Goal: Information Seeking & Learning: Learn about a topic

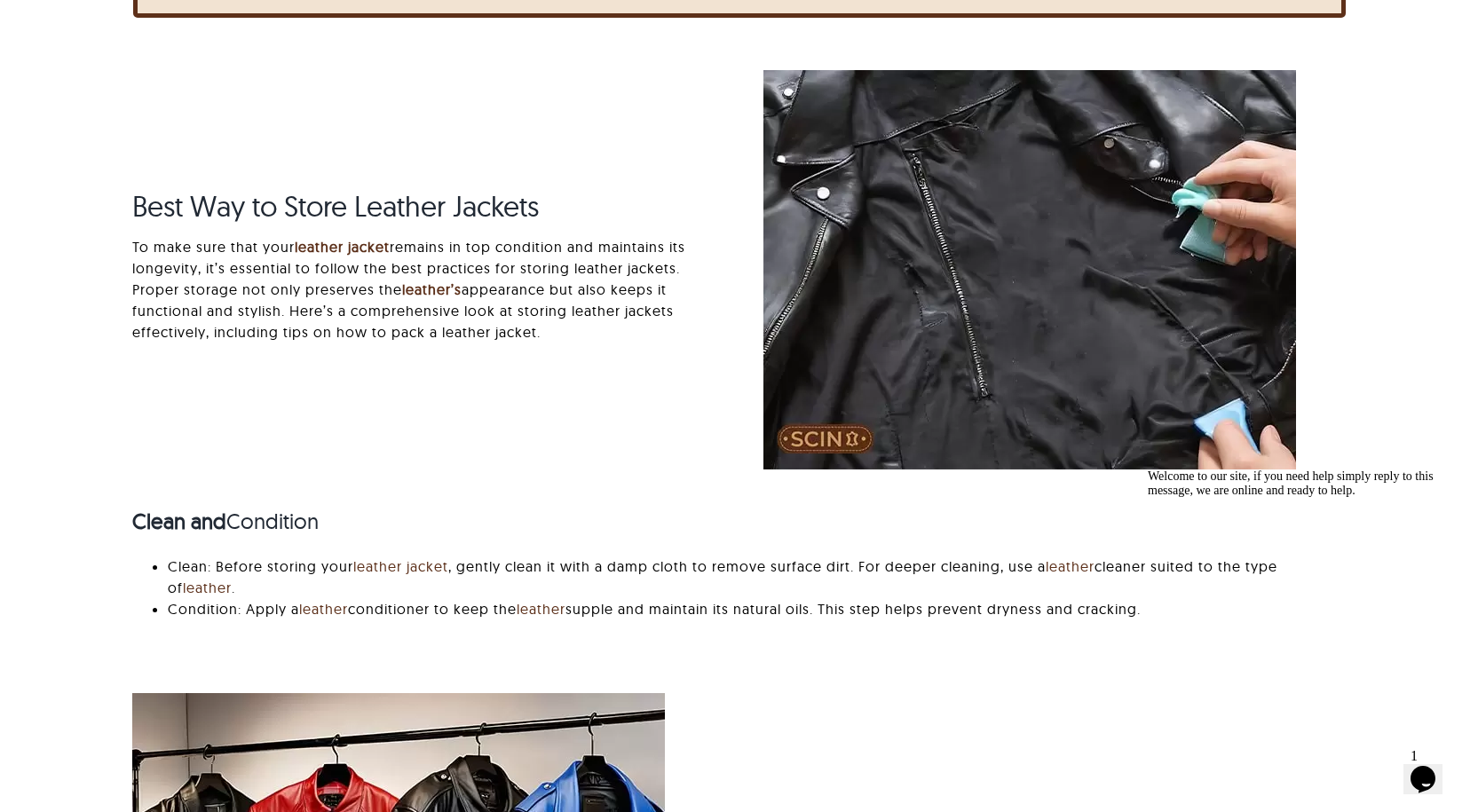
scroll to position [710, 0]
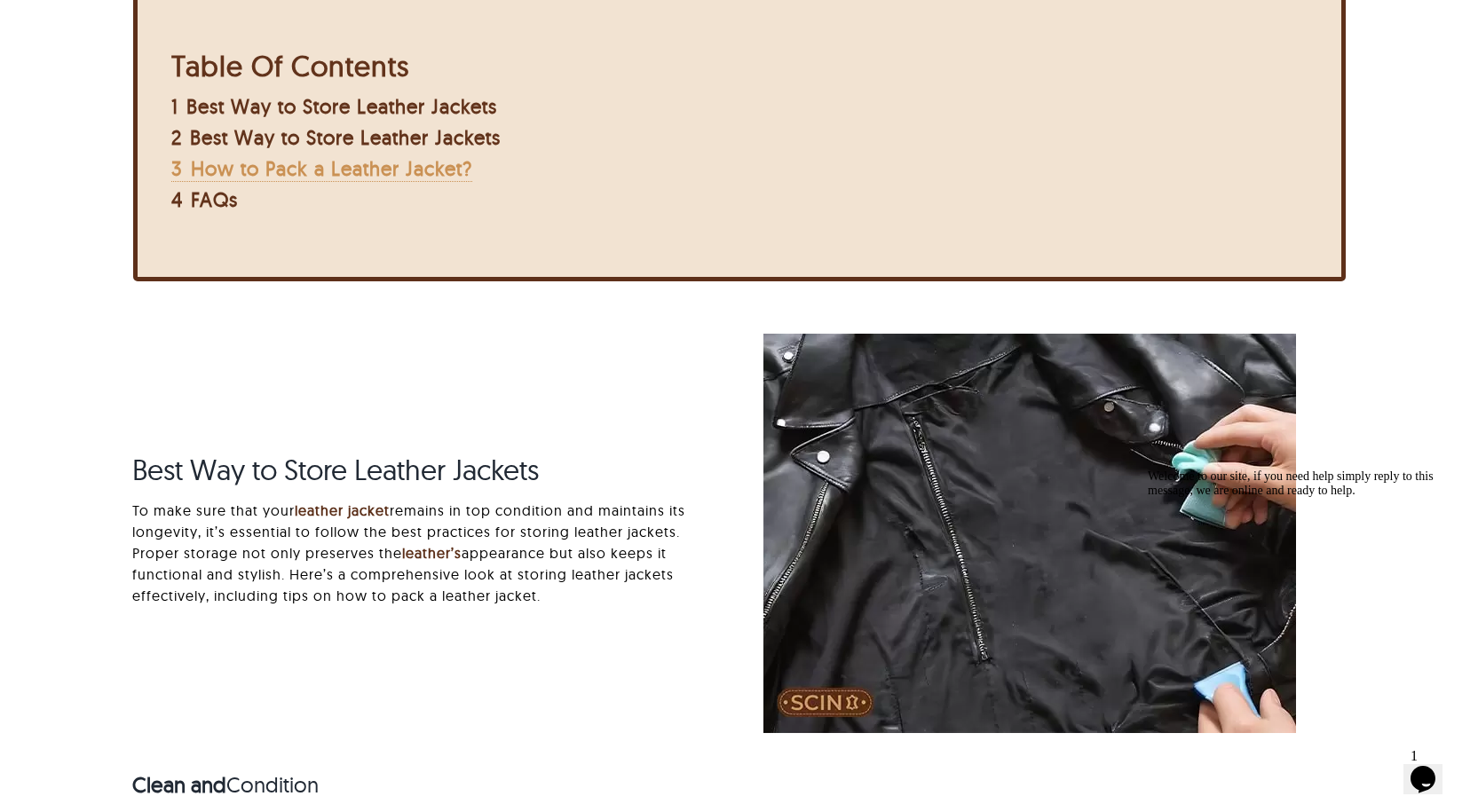
click at [243, 161] on span "How to Pack a Leather Jacket?" at bounding box center [332, 168] width 281 height 25
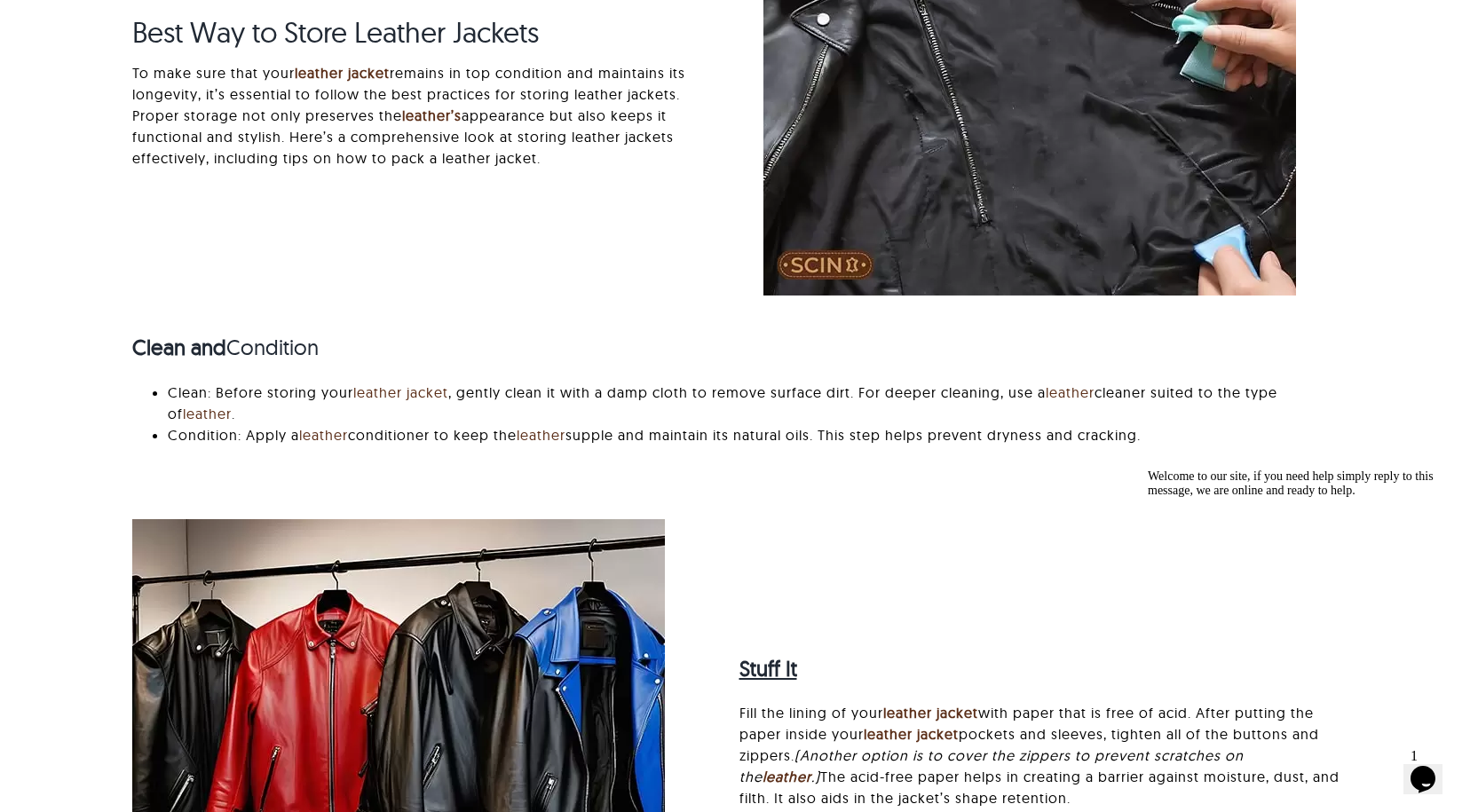
scroll to position [615, 0]
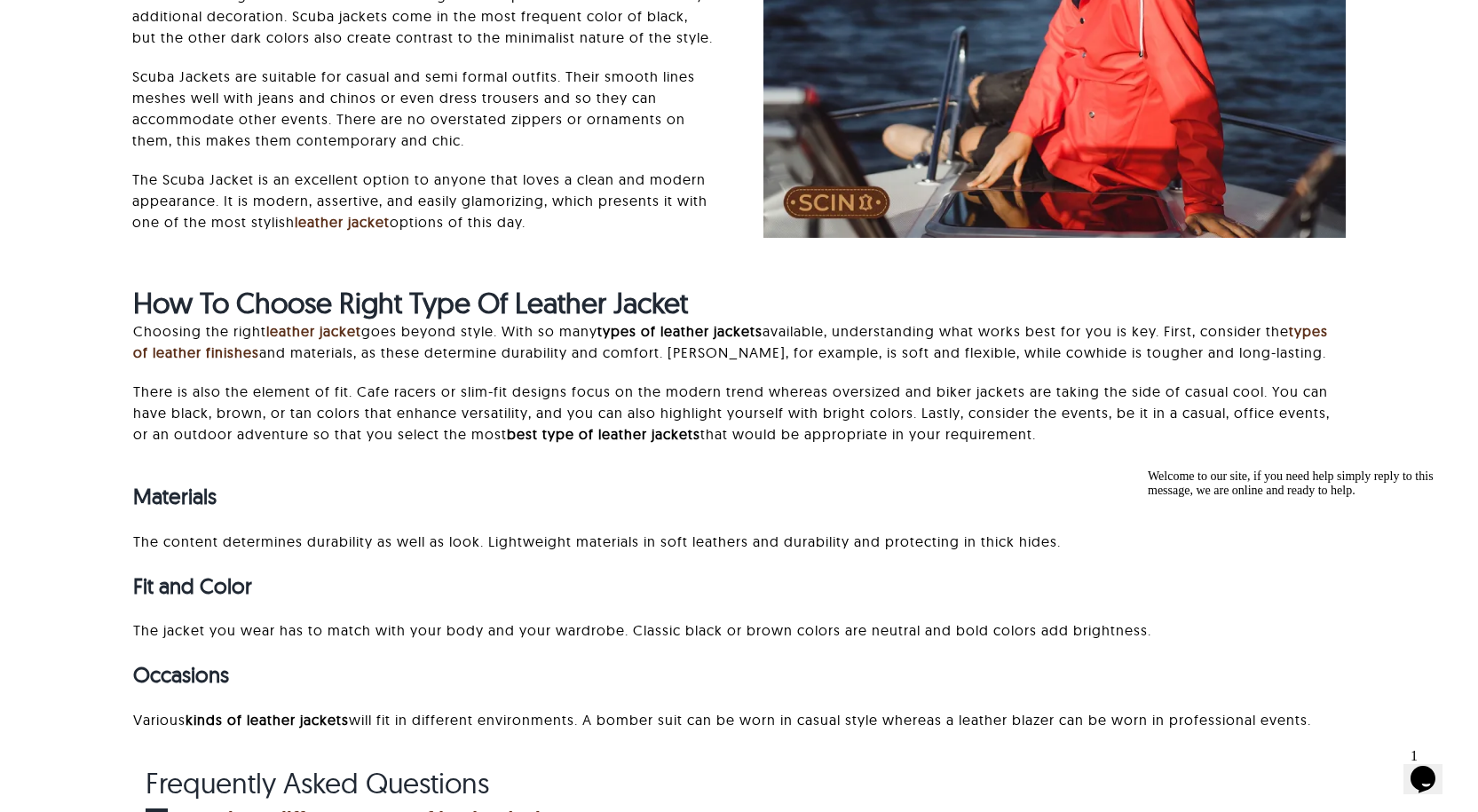
scroll to position [12747, 0]
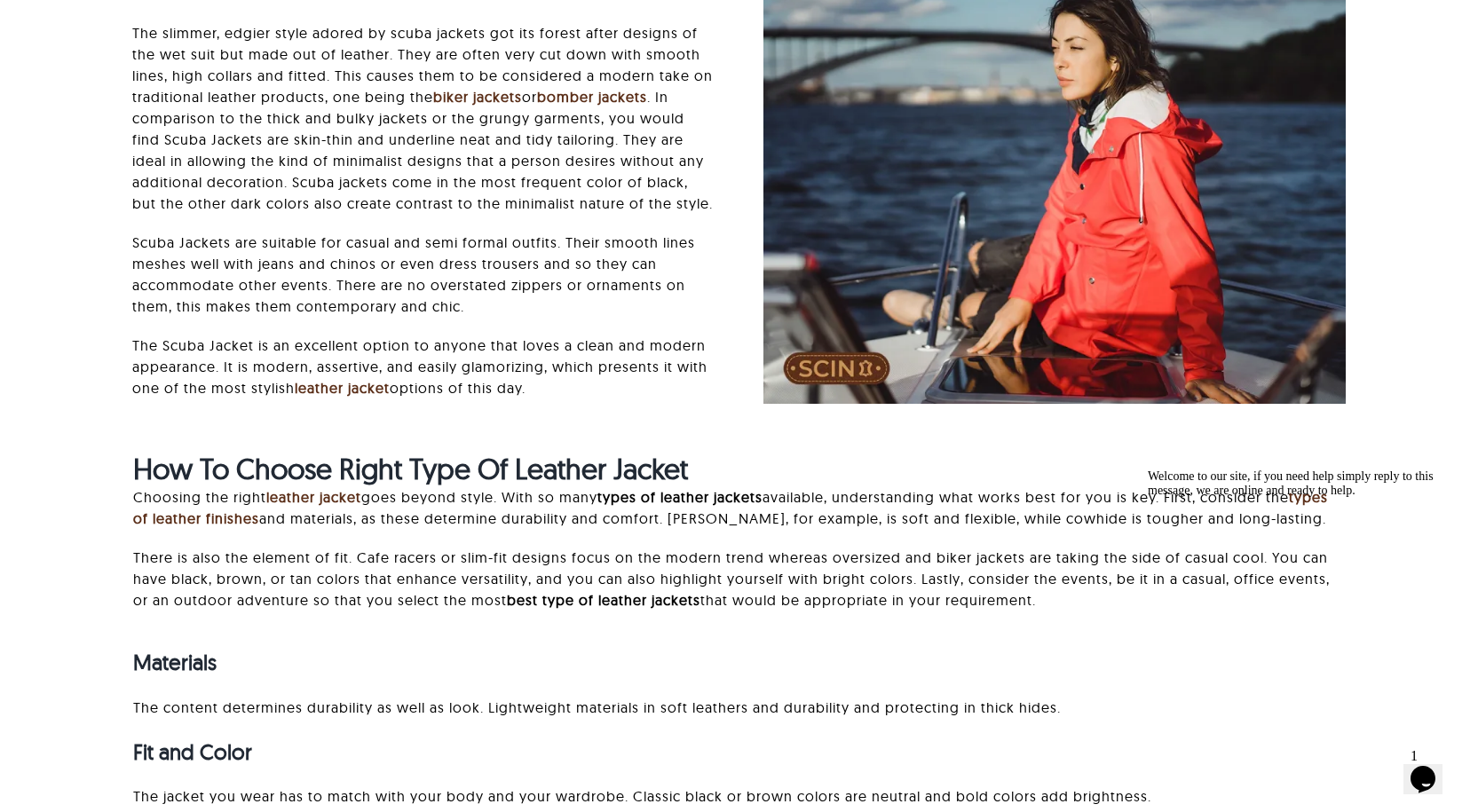
click at [304, 646] on div "Materials The content determines durability as well as look. Lightweight materi…" at bounding box center [739, 771] width 1213 height 286
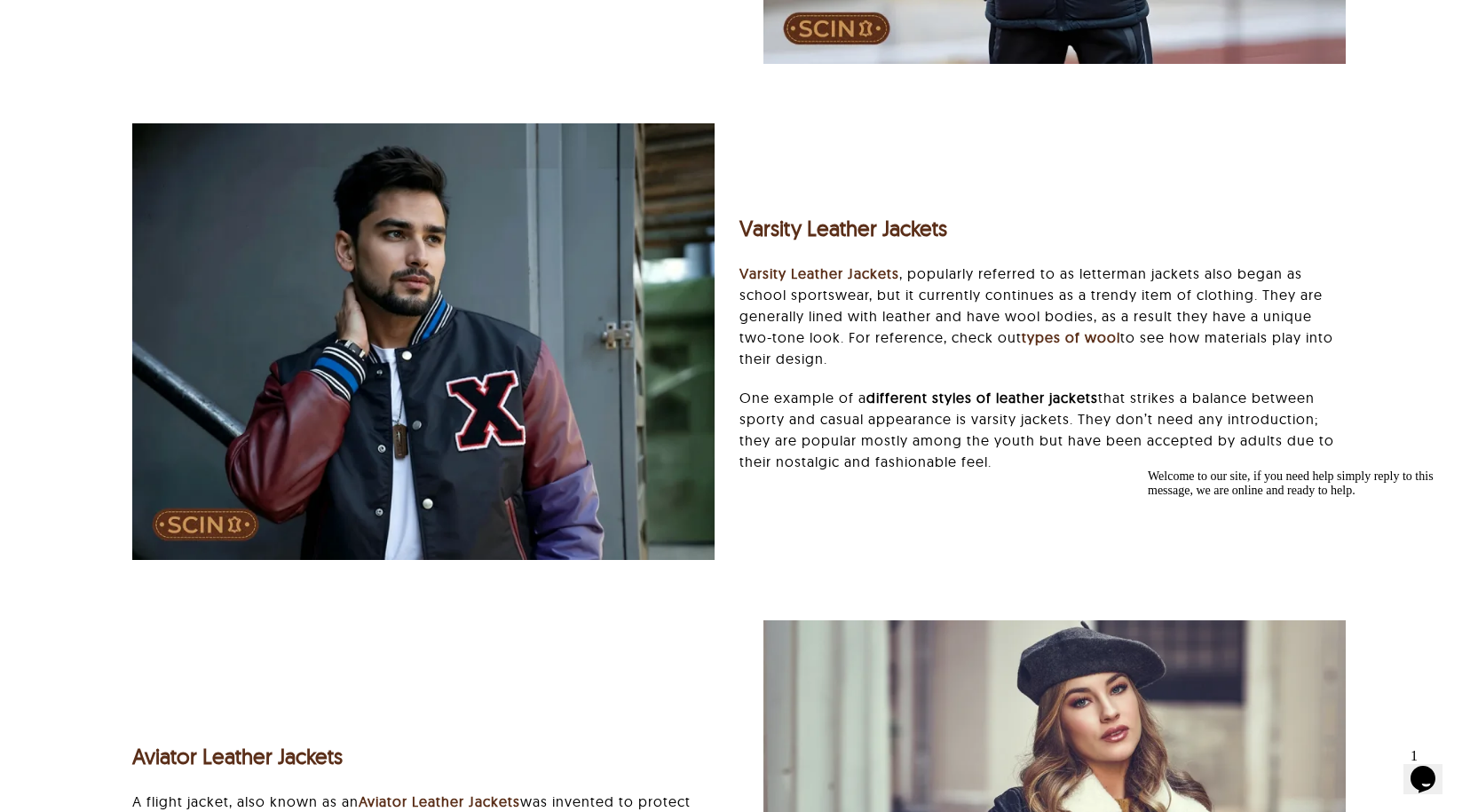
scroll to position [3515, 0]
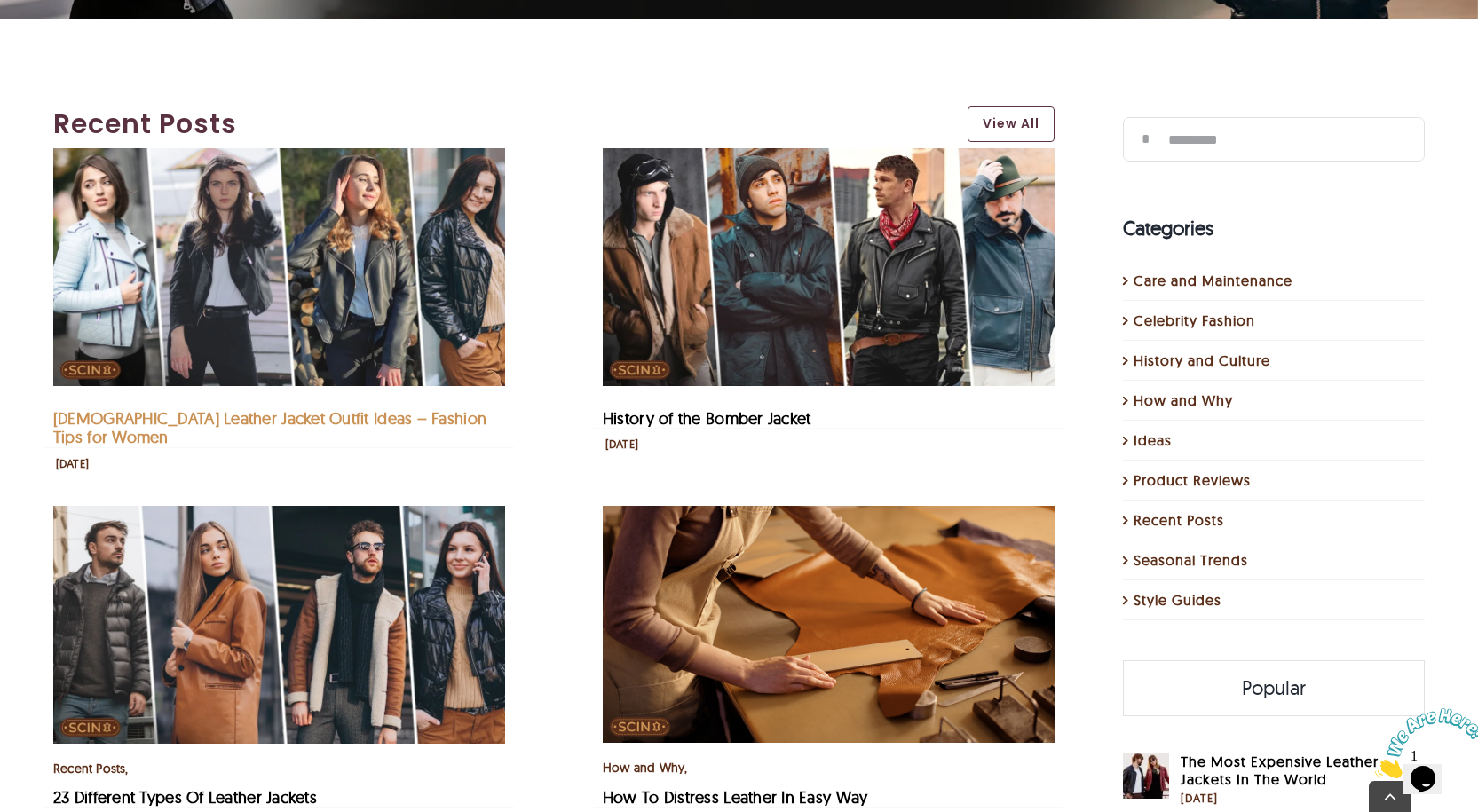
click at [108, 415] on link "Female Leather Jacket Outfit Ideas – Fashion Tips for Women" at bounding box center [270, 428] width 434 height 39
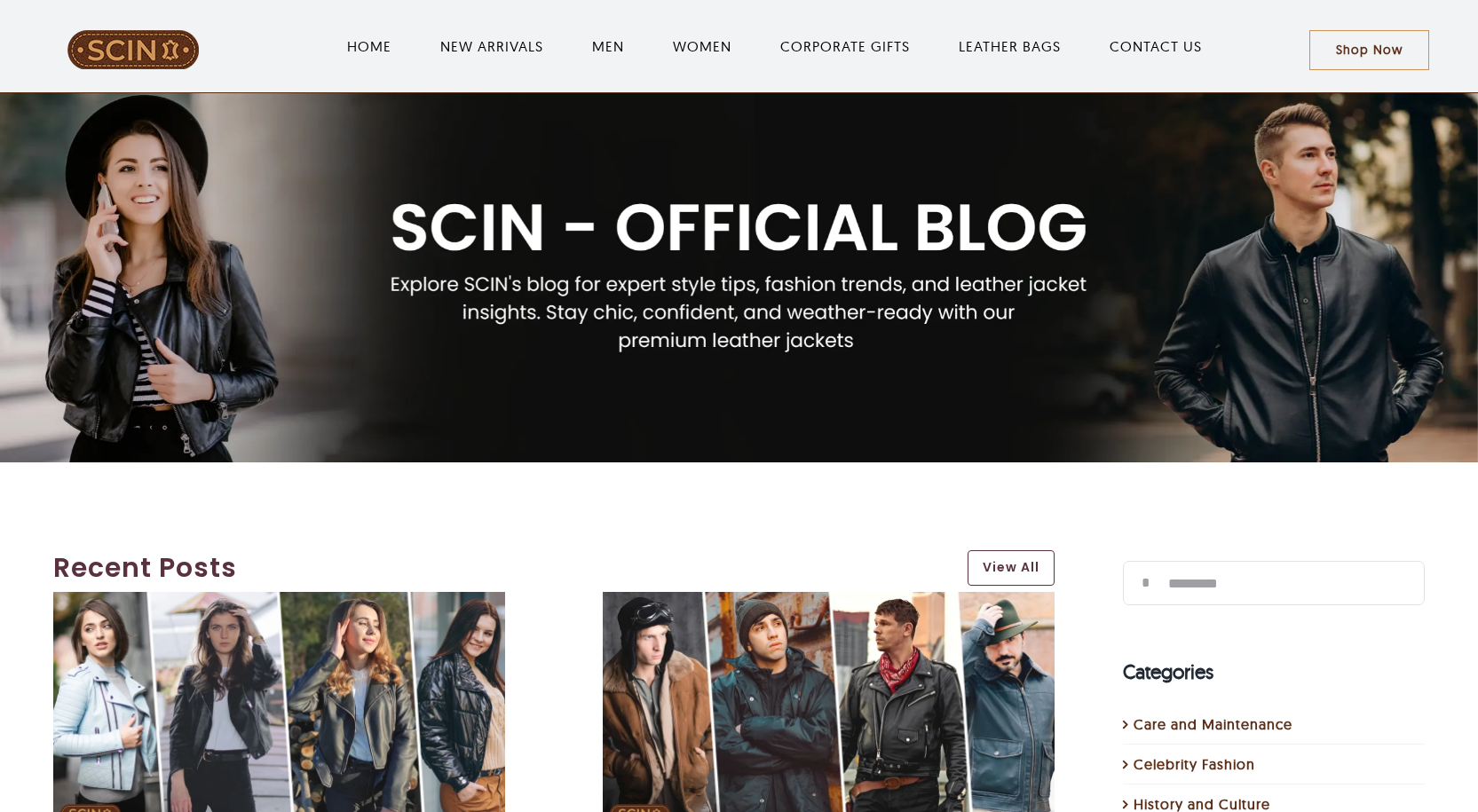
scroll to position [444, 0]
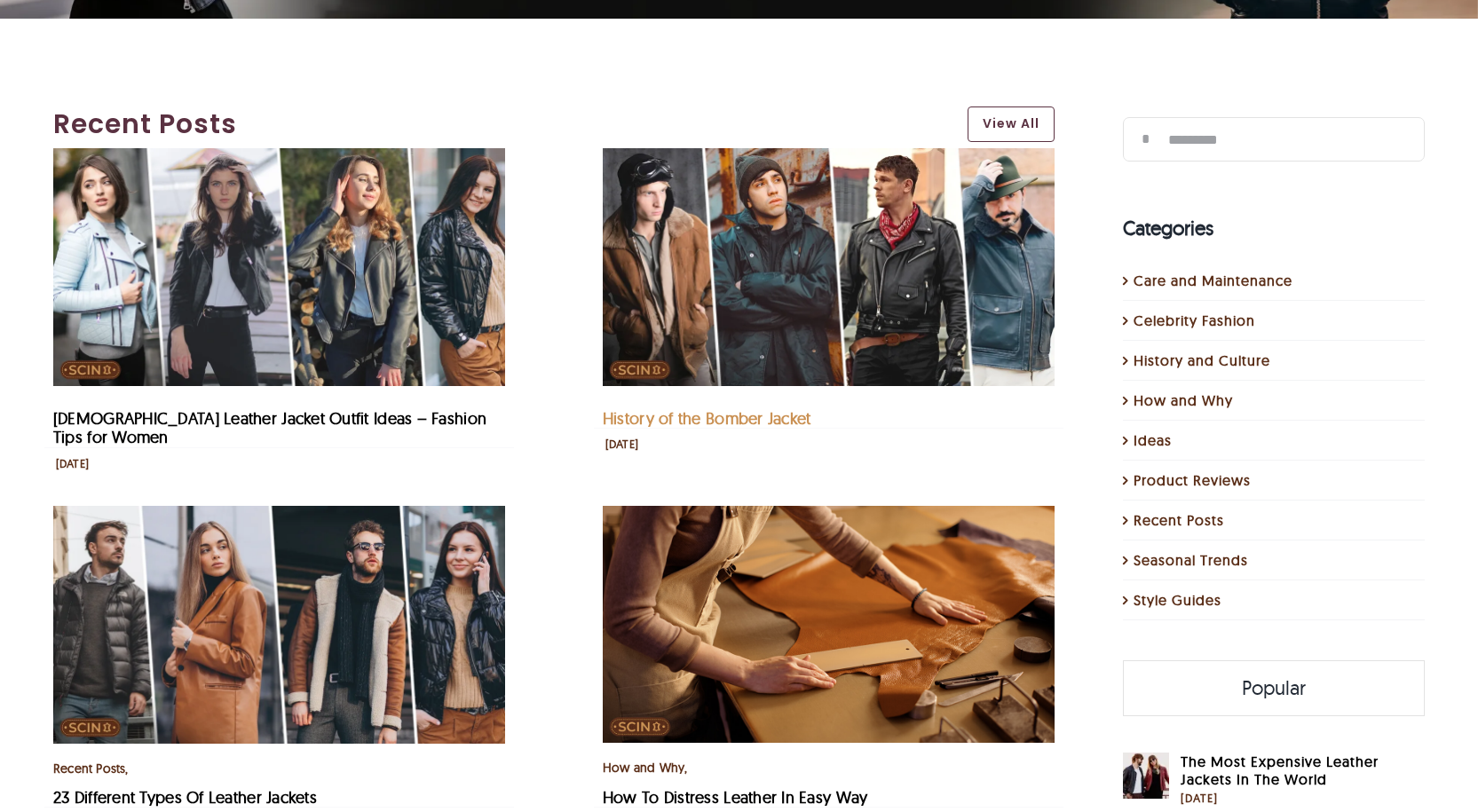
click at [668, 418] on link "History of the Bomber Jacket" at bounding box center [706, 419] width 209 height 20
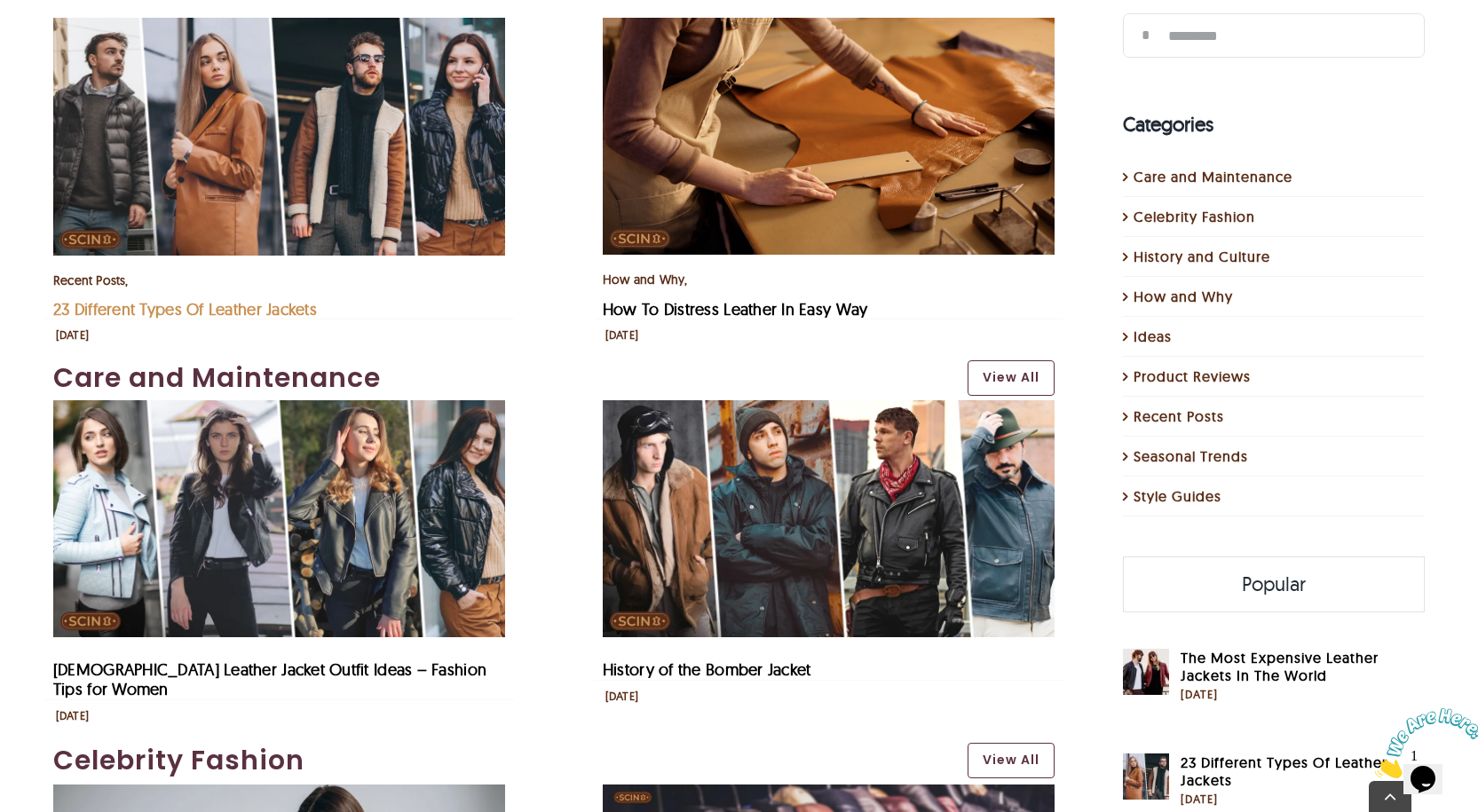
scroll to position [976, 0]
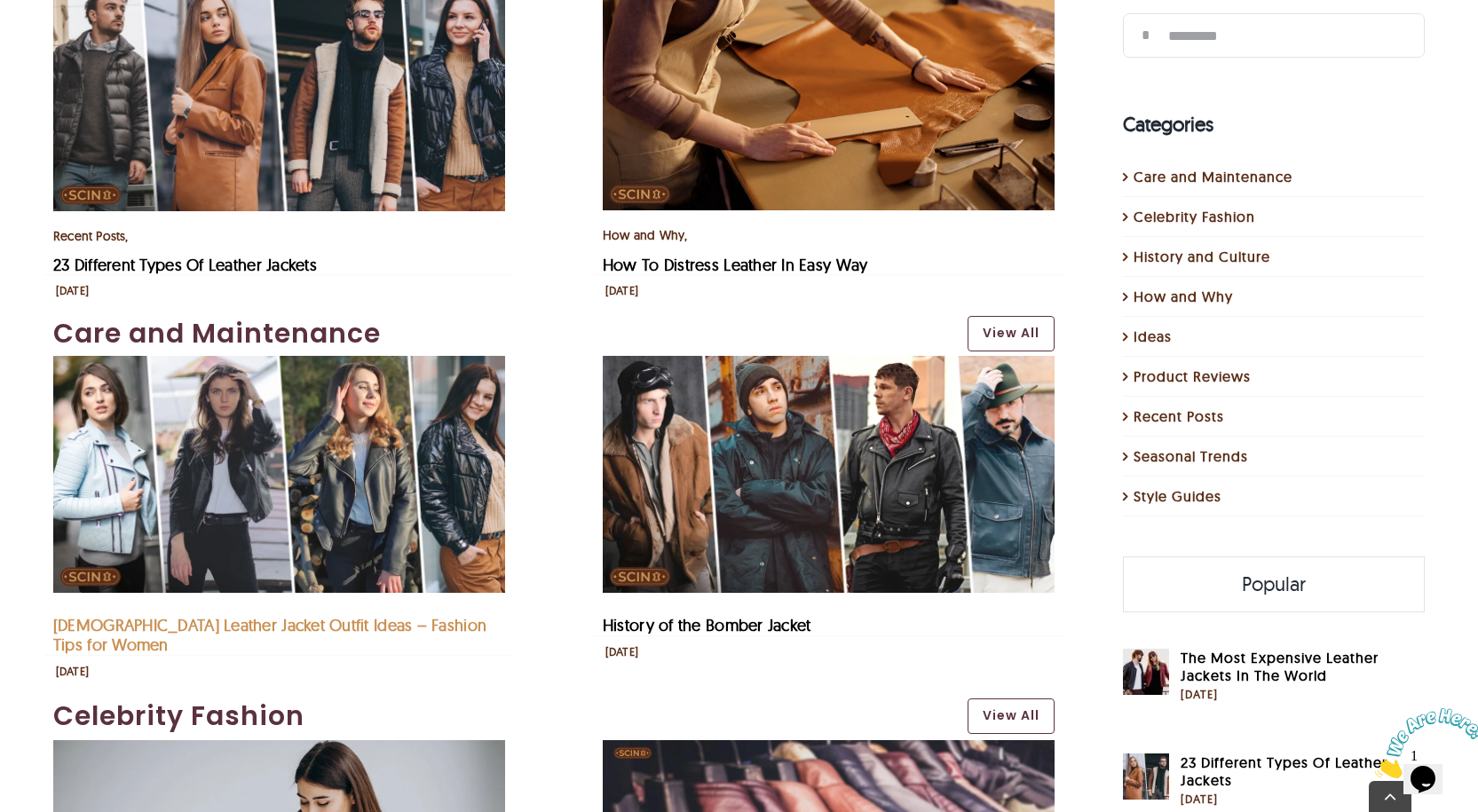
click at [118, 615] on link "Female Leather Jacket Outfit Ideas – Fashion Tips for Women" at bounding box center [270, 635] width 434 height 39
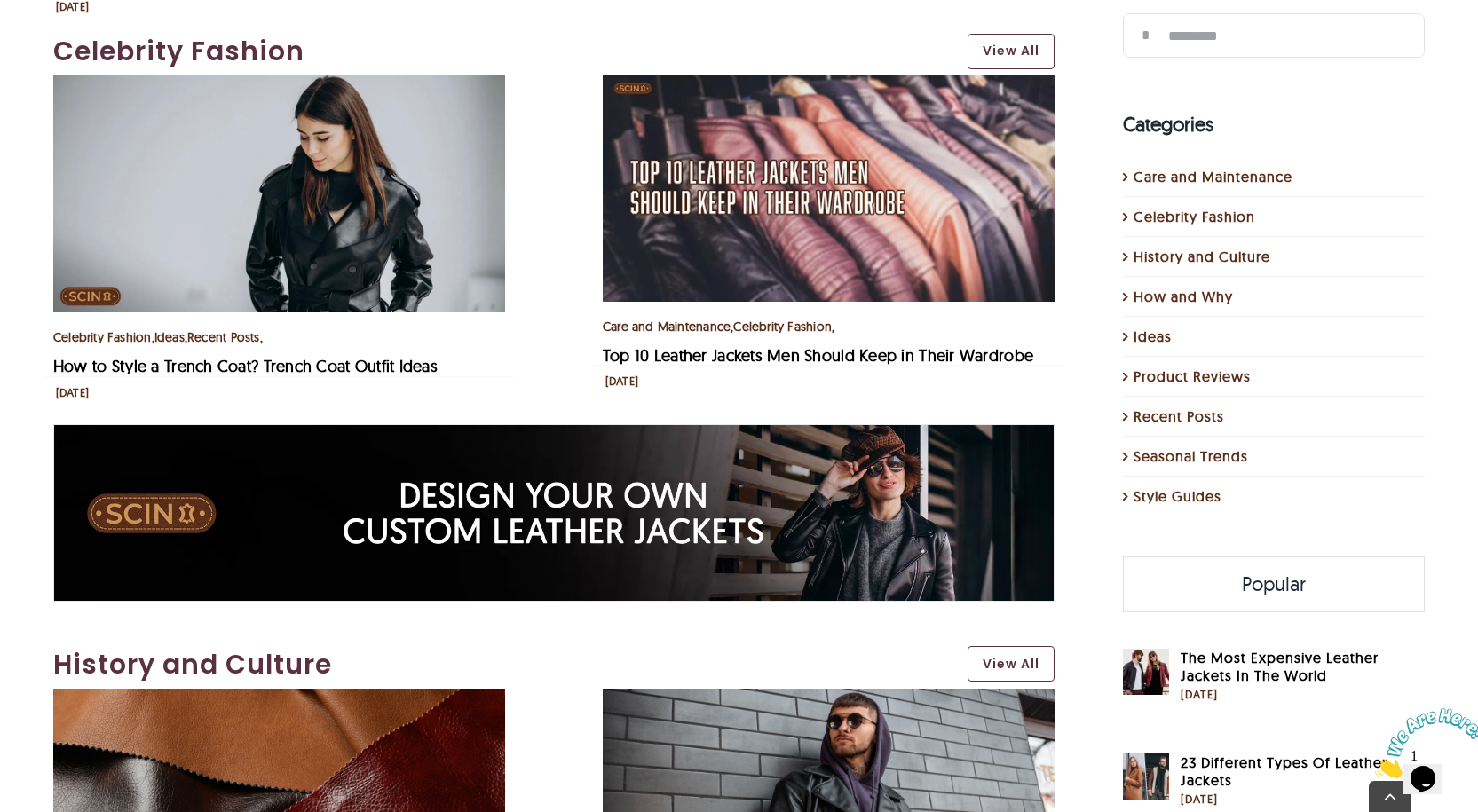
scroll to position [1686, 0]
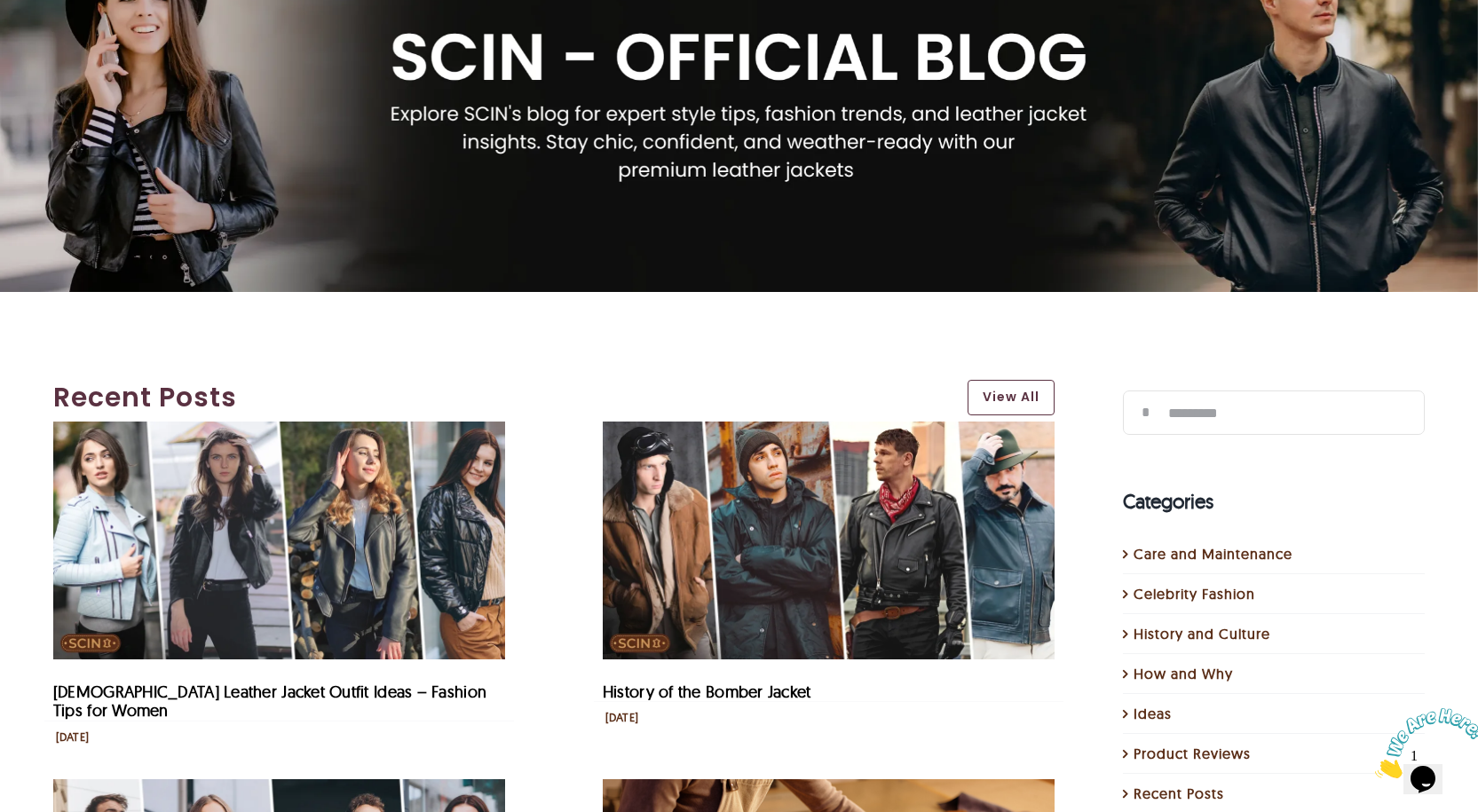
scroll to position [355, 0]
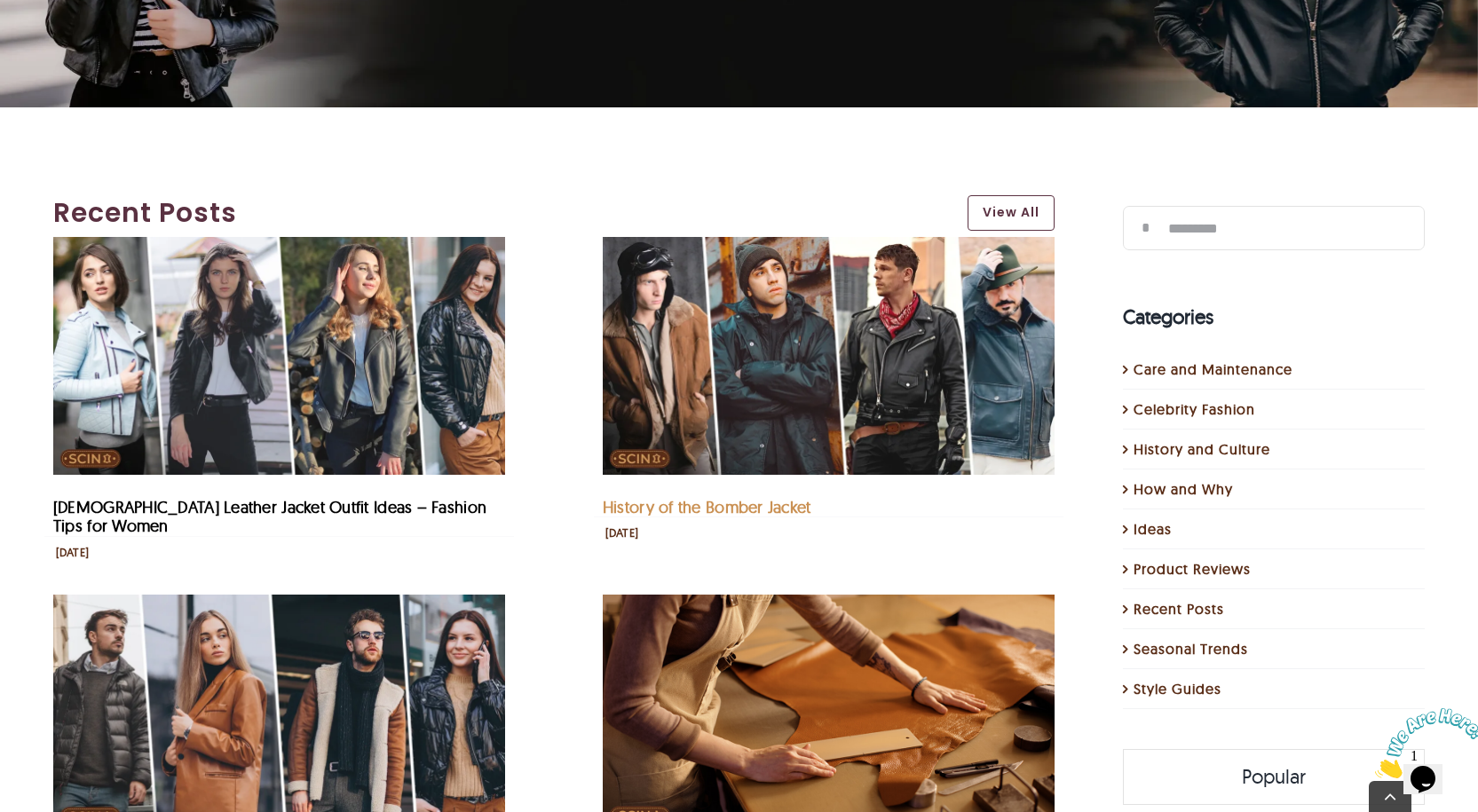
click at [680, 505] on link "History of the Bomber Jacket" at bounding box center [706, 507] width 209 height 20
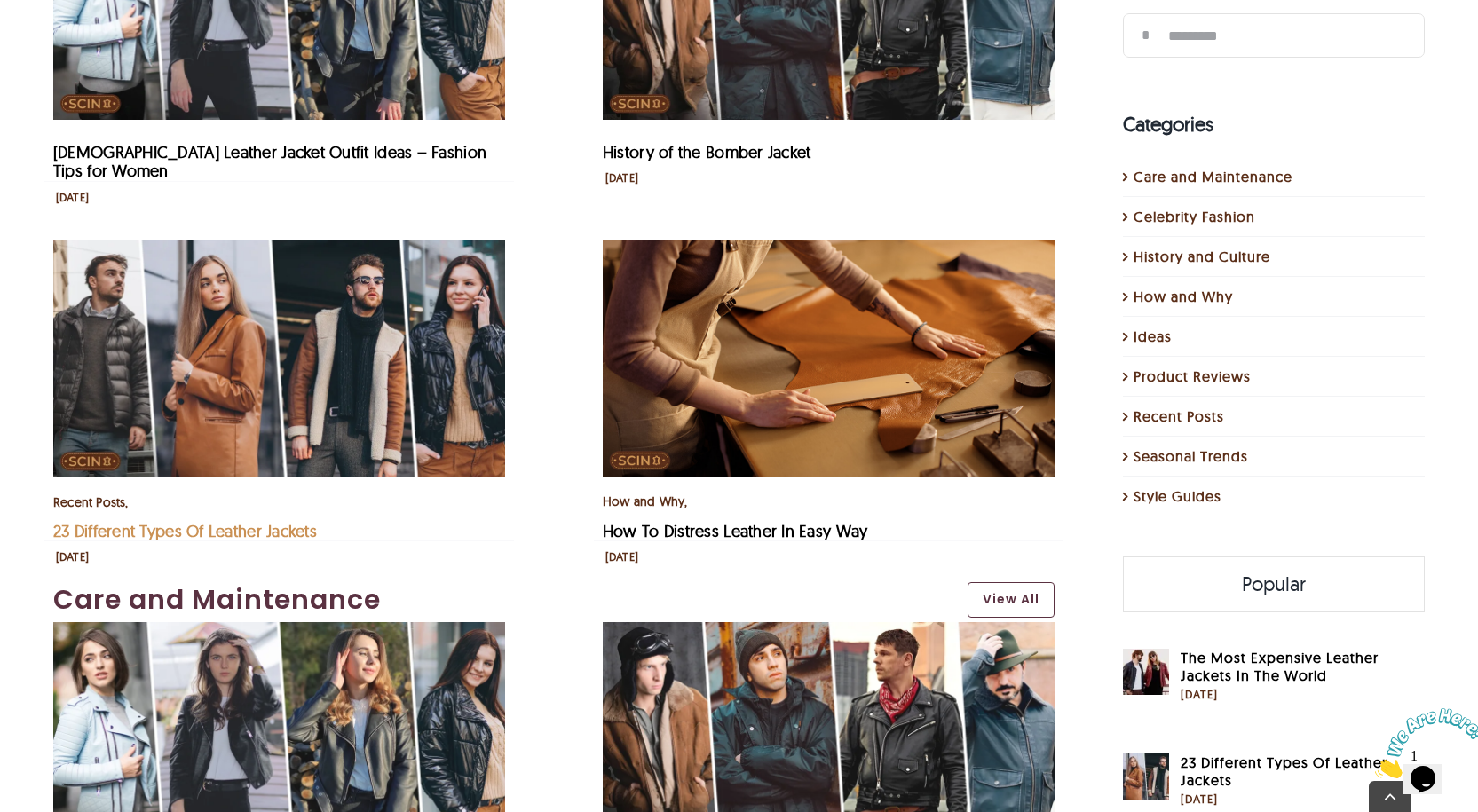
click at [149, 521] on link "23 Different Types Of Leather Jackets" at bounding box center [185, 531] width 264 height 20
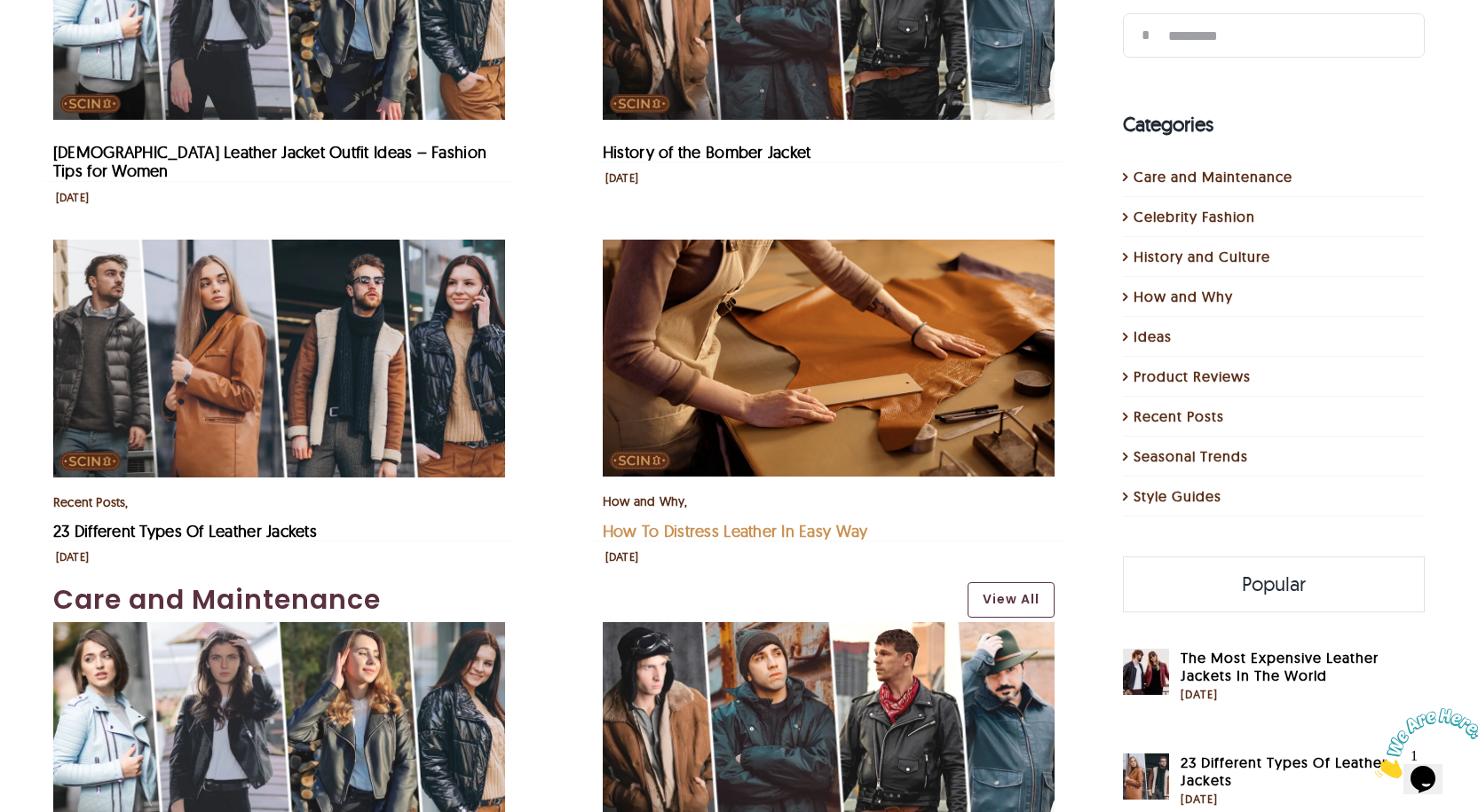
click at [683, 521] on link "How To Distress Leather In Easy Way" at bounding box center [735, 531] width 265 height 20
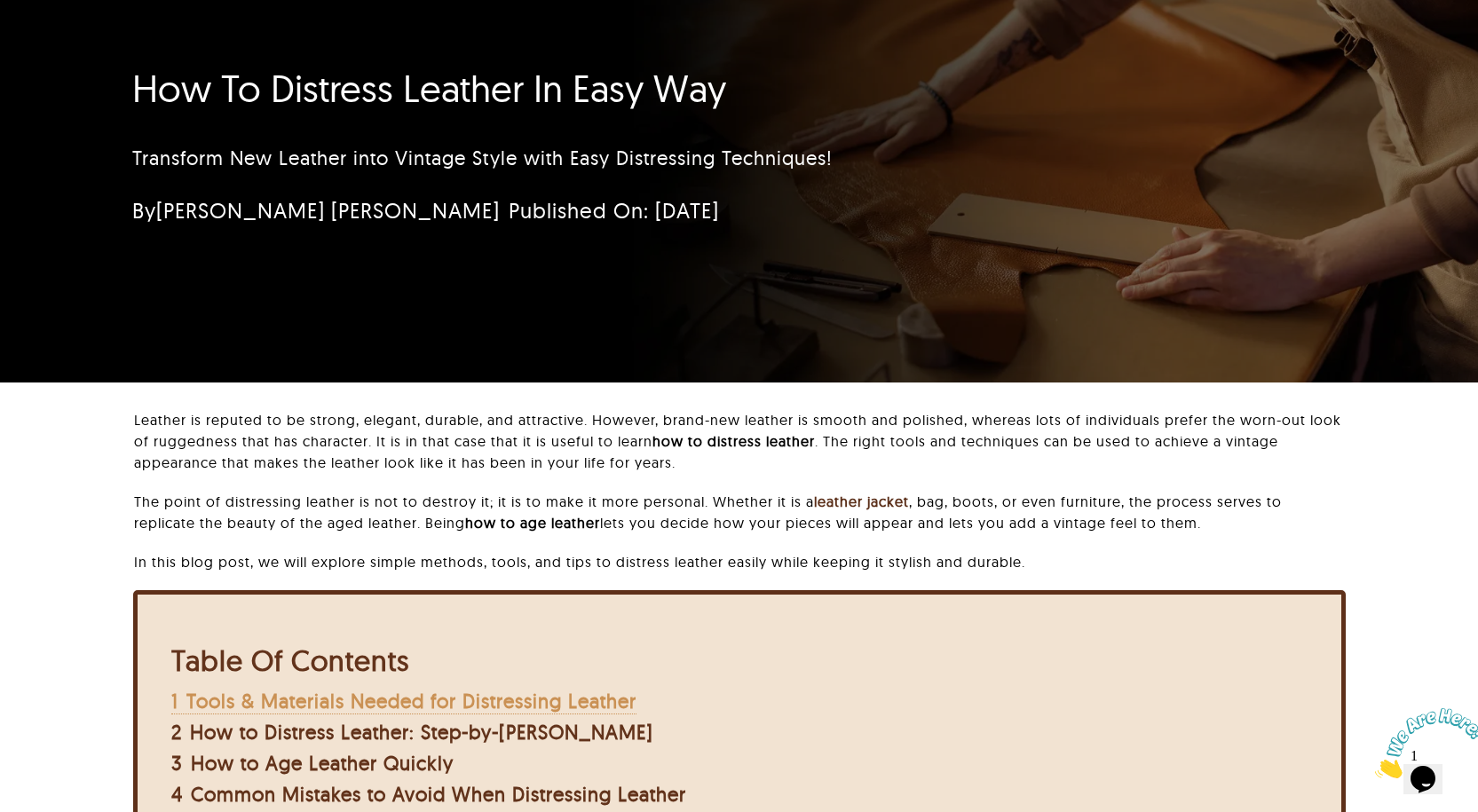
scroll to position [177, 0]
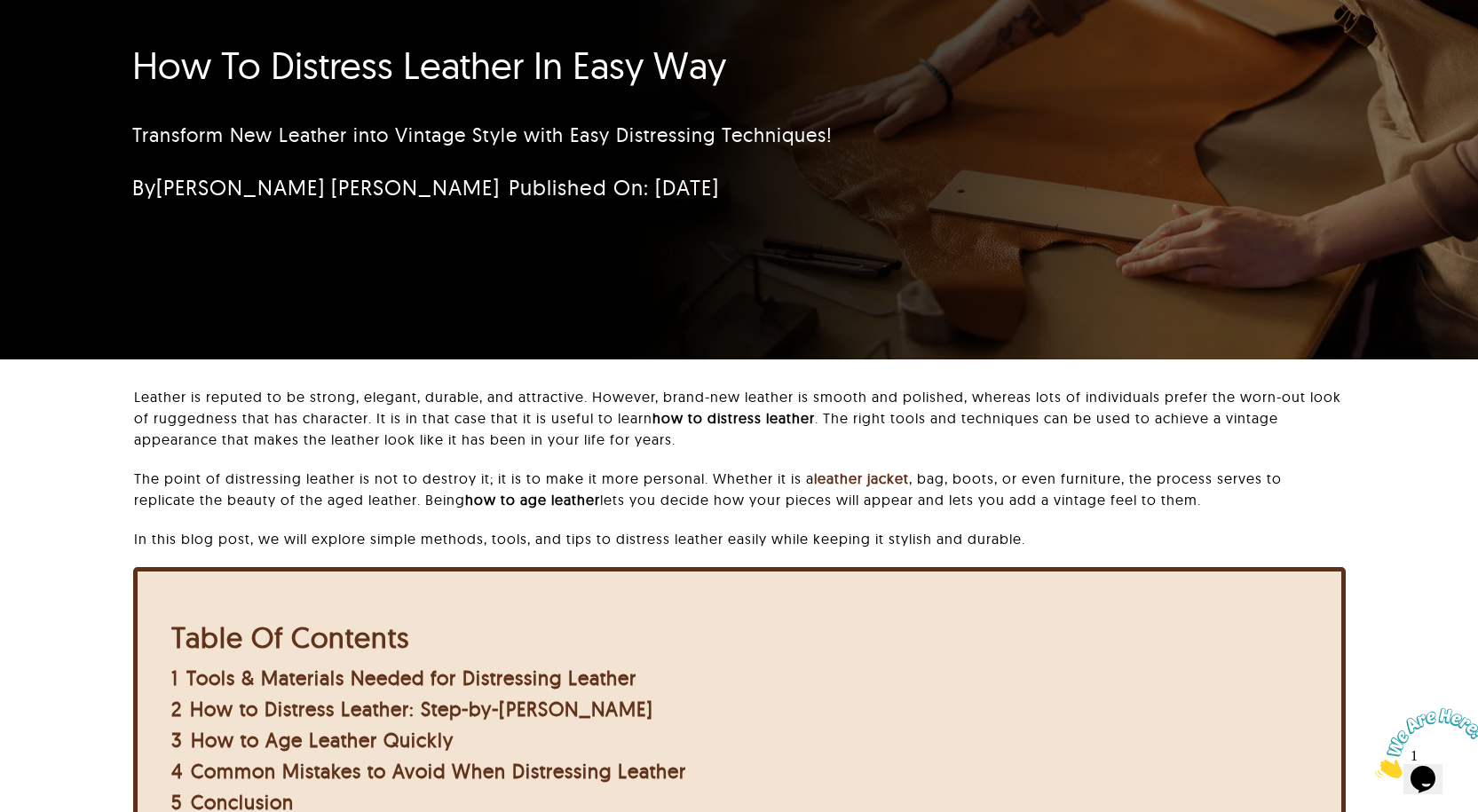
click at [1235, 516] on div "Leather is reputed to be strong, elegant, durable, and attractive. However, bra…" at bounding box center [739, 476] width 1211 height 181
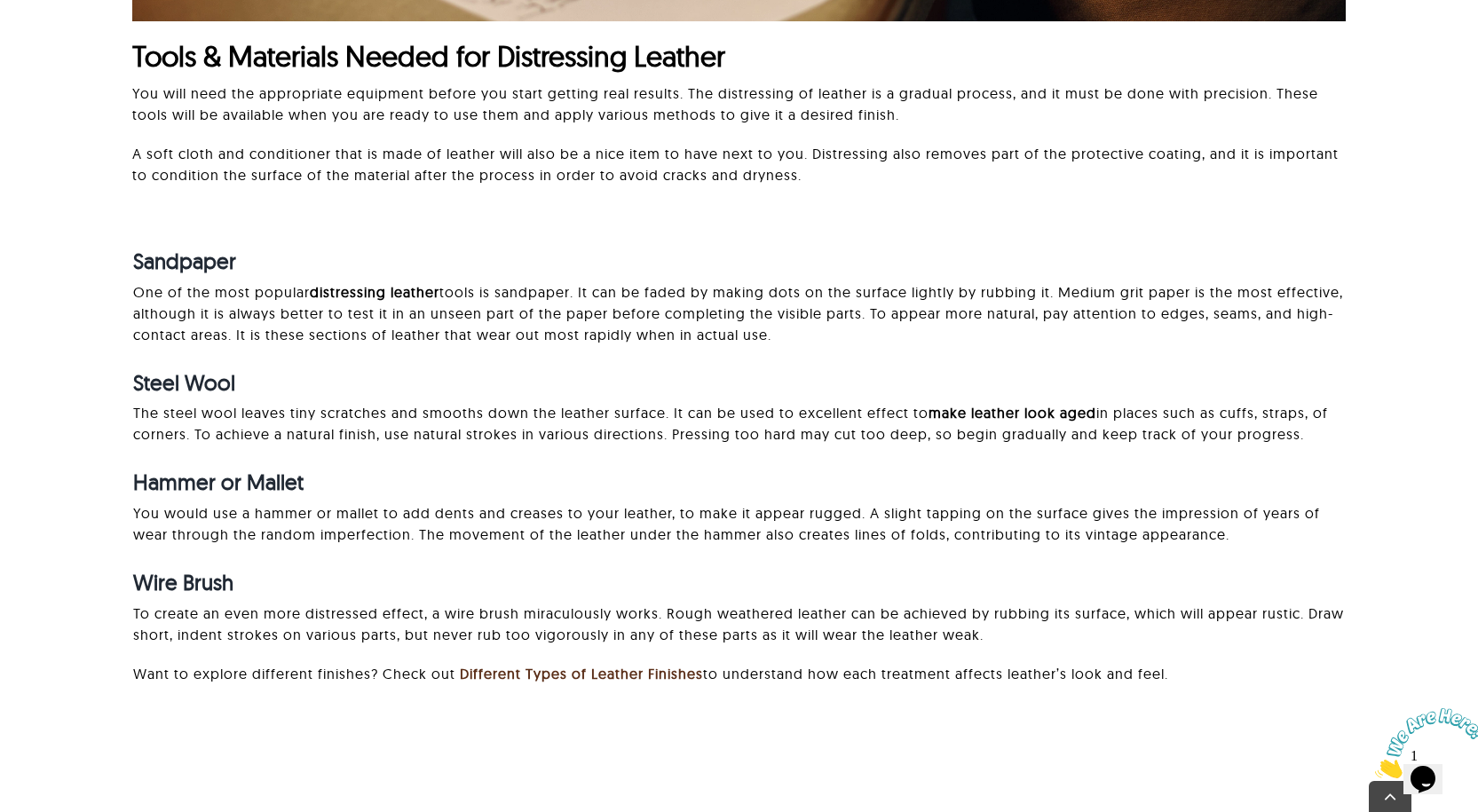
scroll to position [1953, 0]
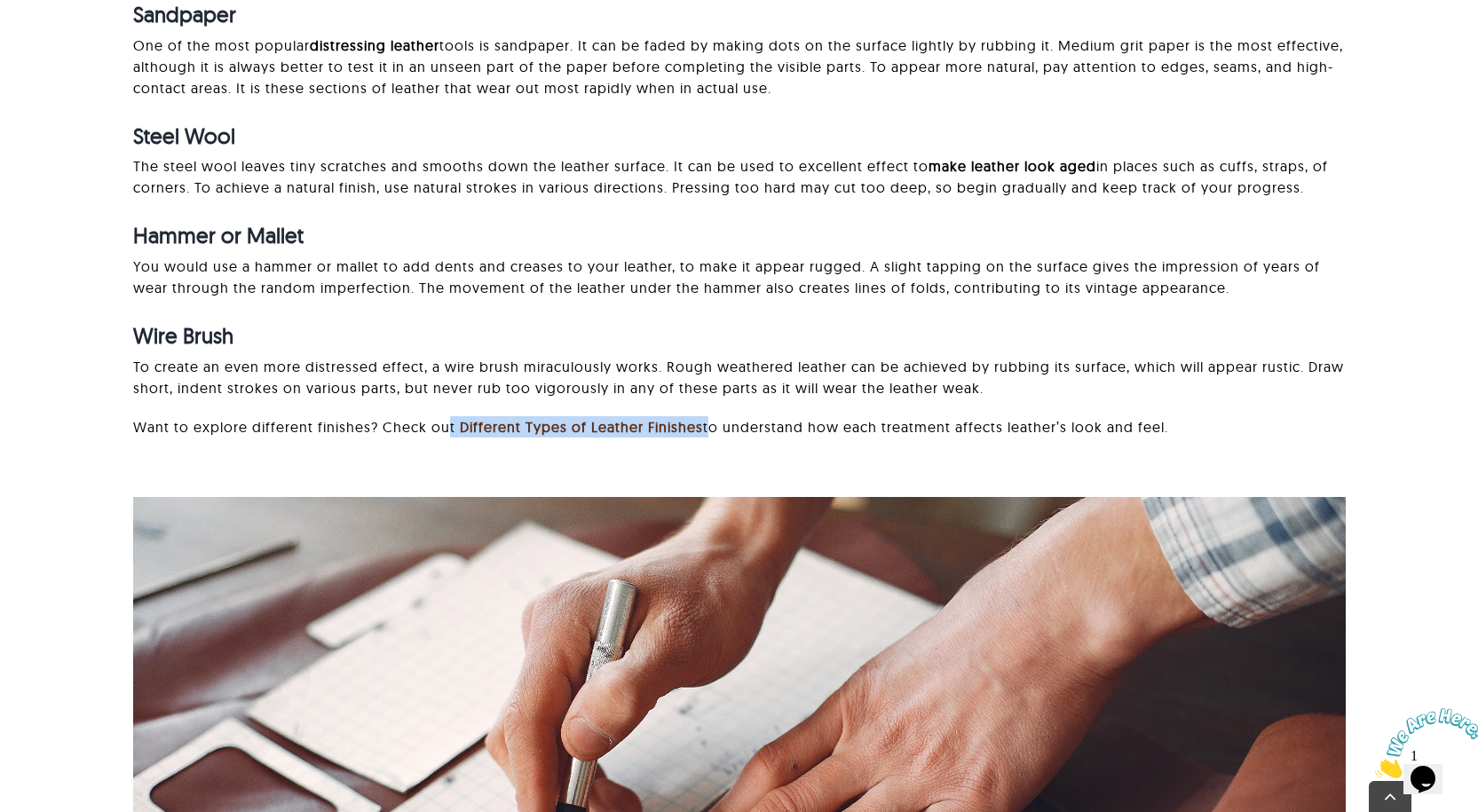
drag, startPoint x: 447, startPoint y: 418, endPoint x: 702, endPoint y: 430, distance: 255.3
click at [703, 427] on p "Want to explore different finishes? Check out Different Types of Leather Finish…" at bounding box center [739, 426] width 1213 height 21
copy p "t Different Types of Leather Finishes"
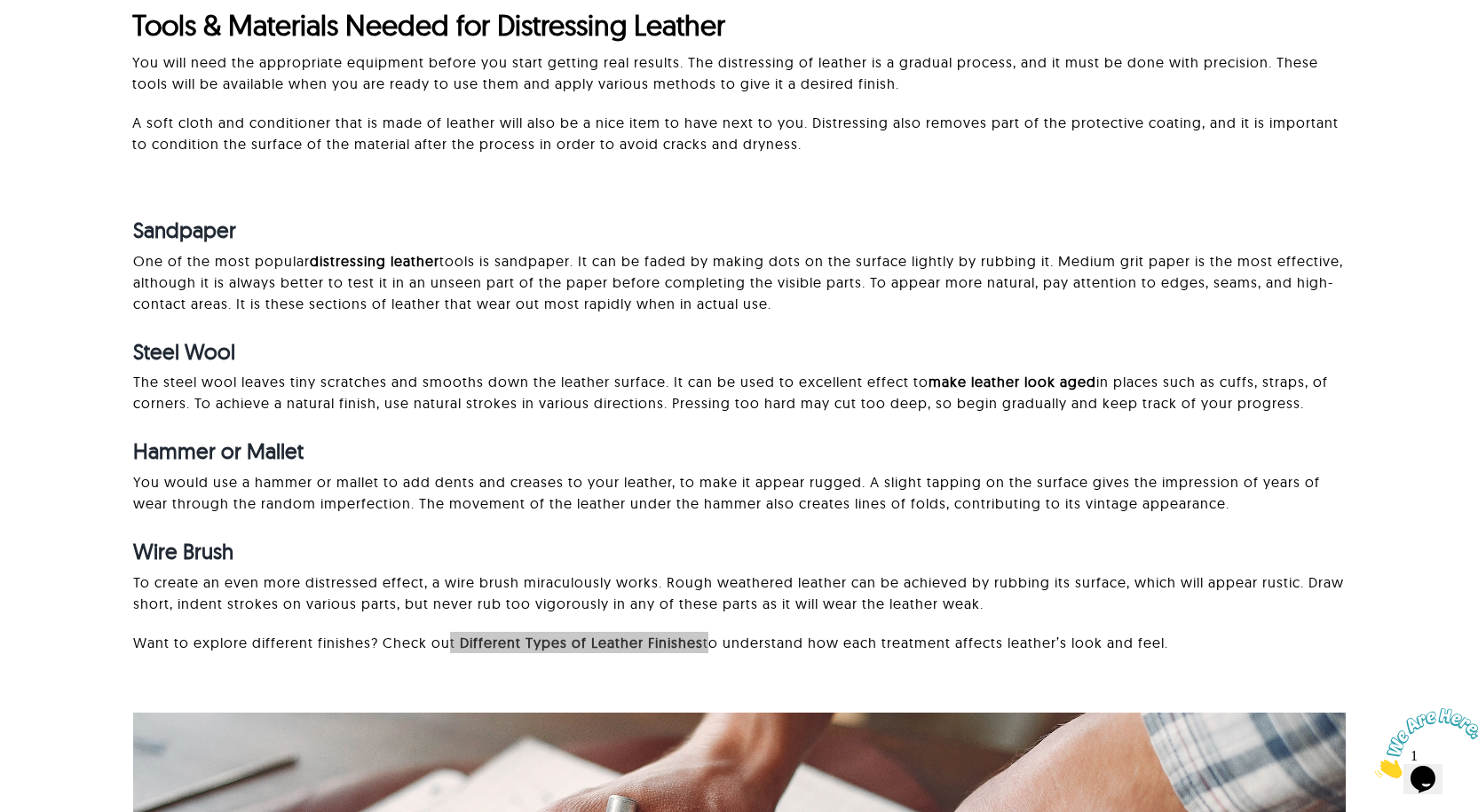
scroll to position [1598, 0]
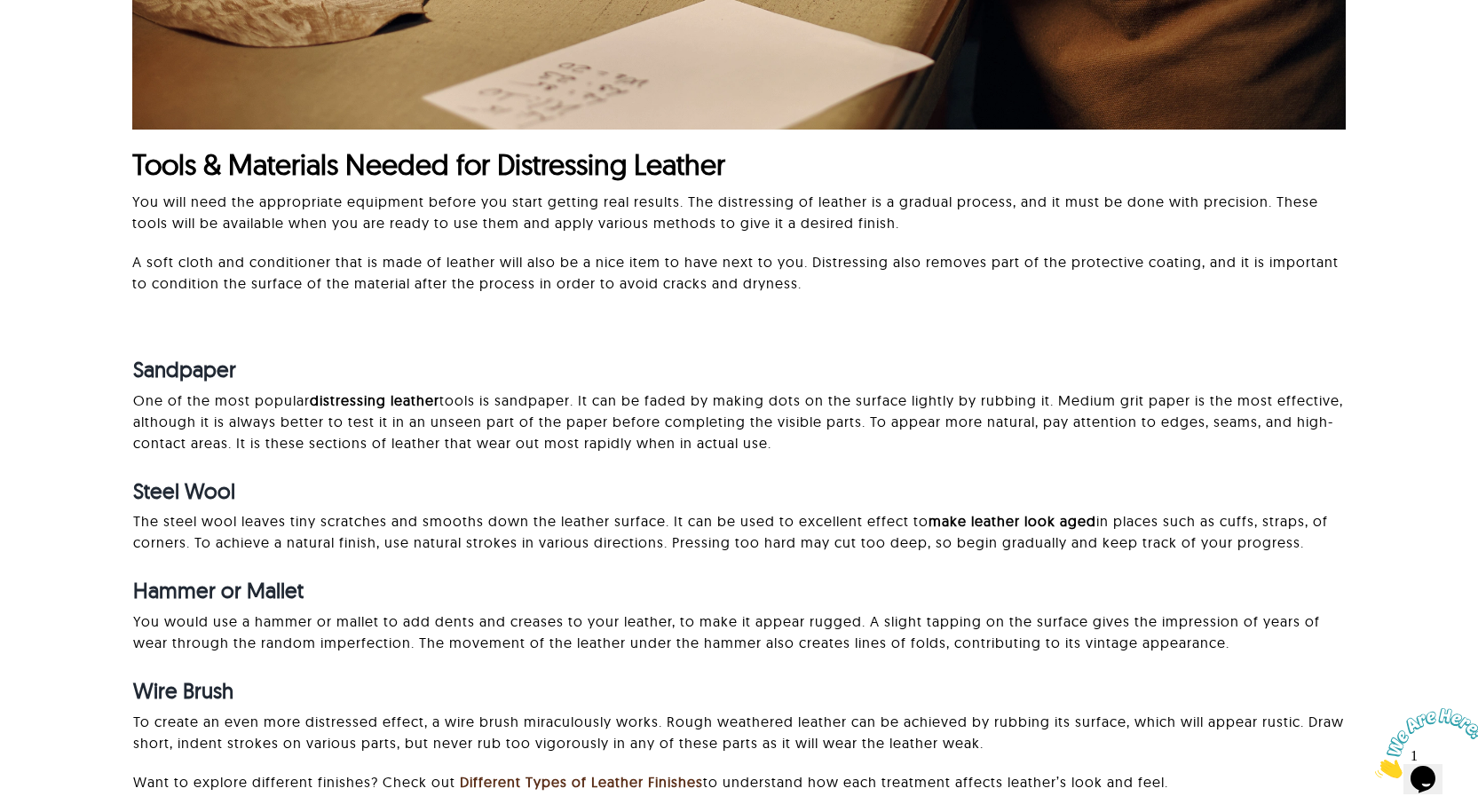
click at [99, 355] on div "Sandpaper One of the most popular distressing leather tools is sandpaper. It ca…" at bounding box center [739, 570] width 1292 height 517
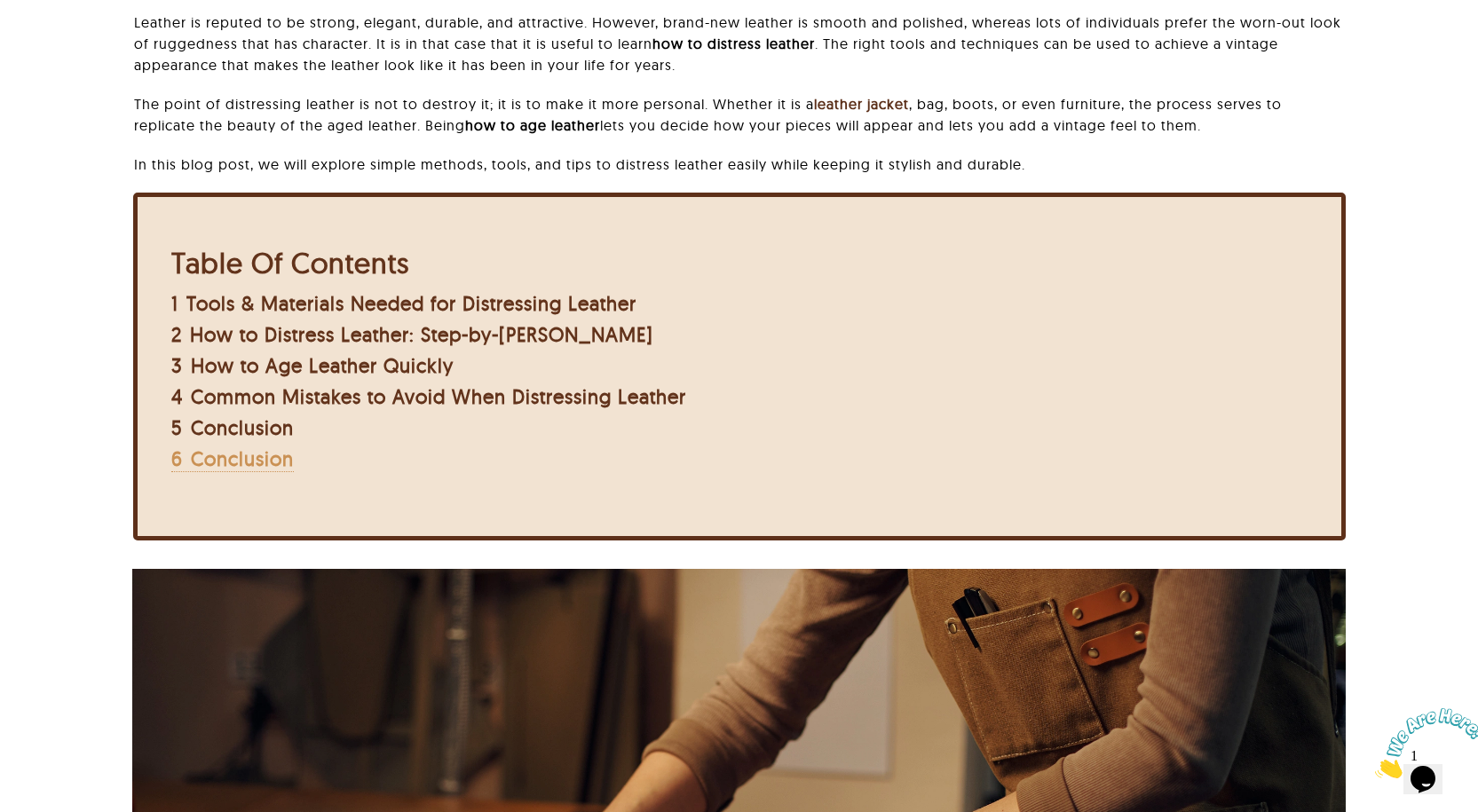
scroll to position [444, 0]
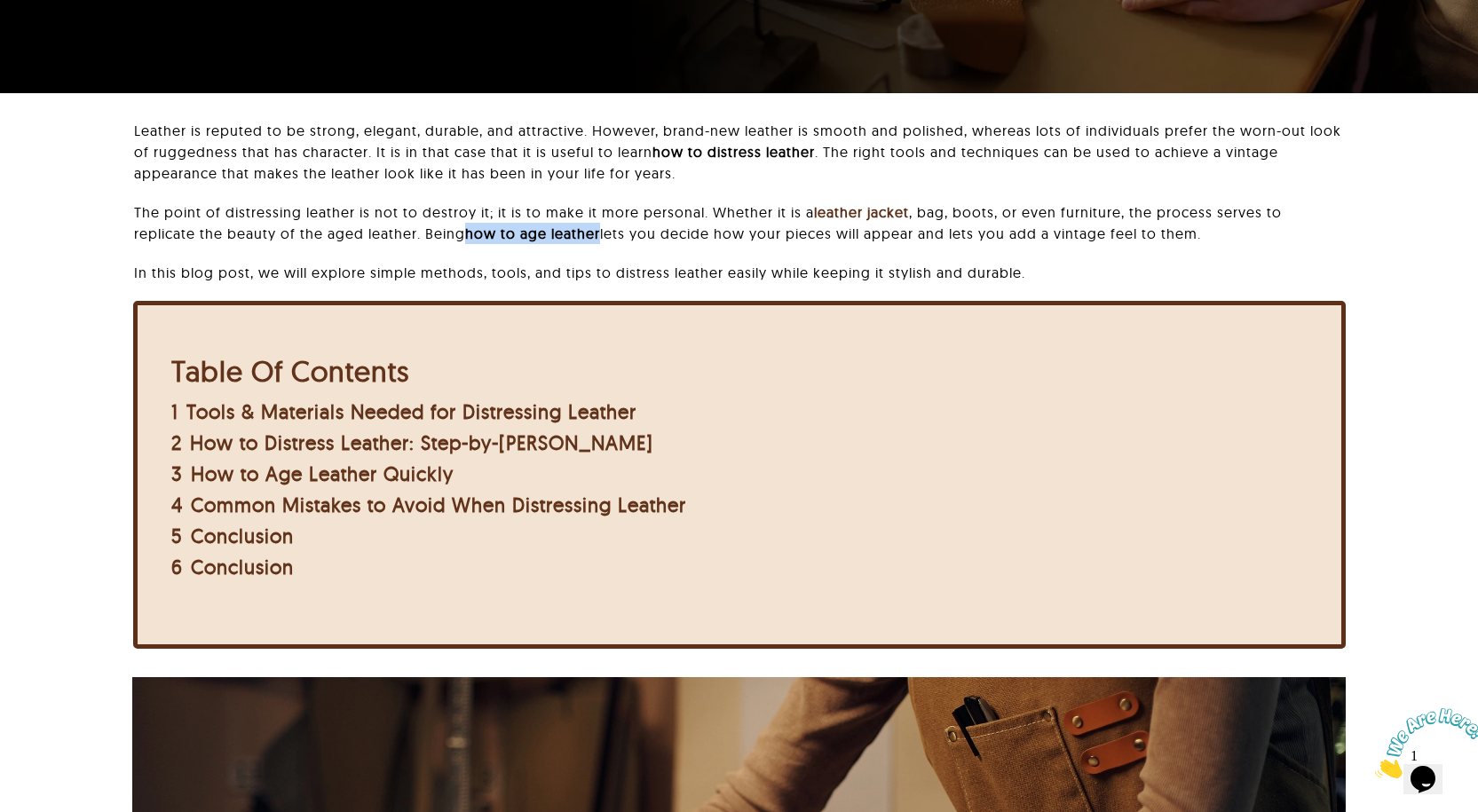
drag, startPoint x: 472, startPoint y: 232, endPoint x: 604, endPoint y: 239, distance: 132.2
click at [604, 239] on p "The point of distressing leather is not to destroy it; it is to make it more pe…" at bounding box center [739, 222] width 1211 height 42
copy strong "how to age leather"
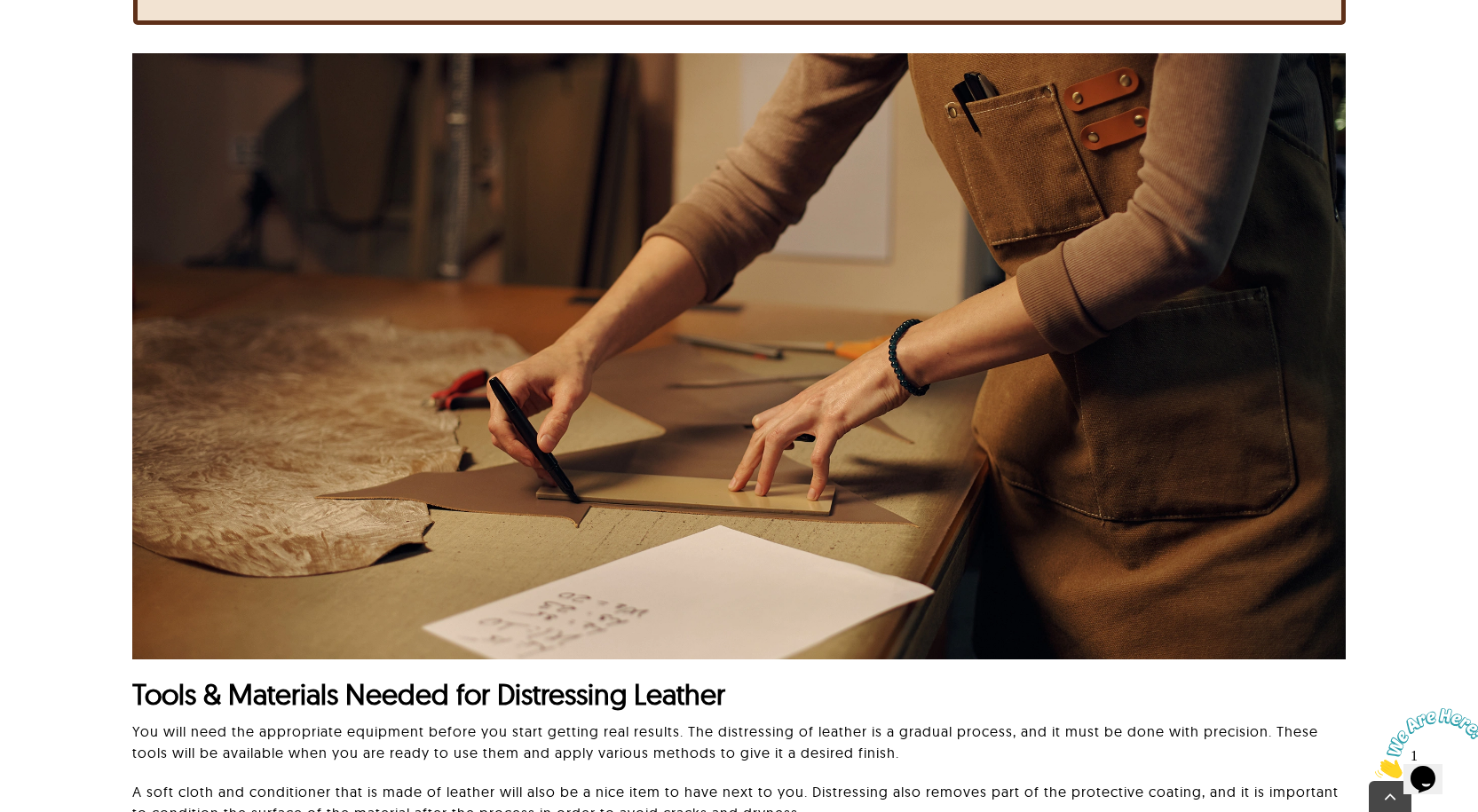
scroll to position [1420, 0]
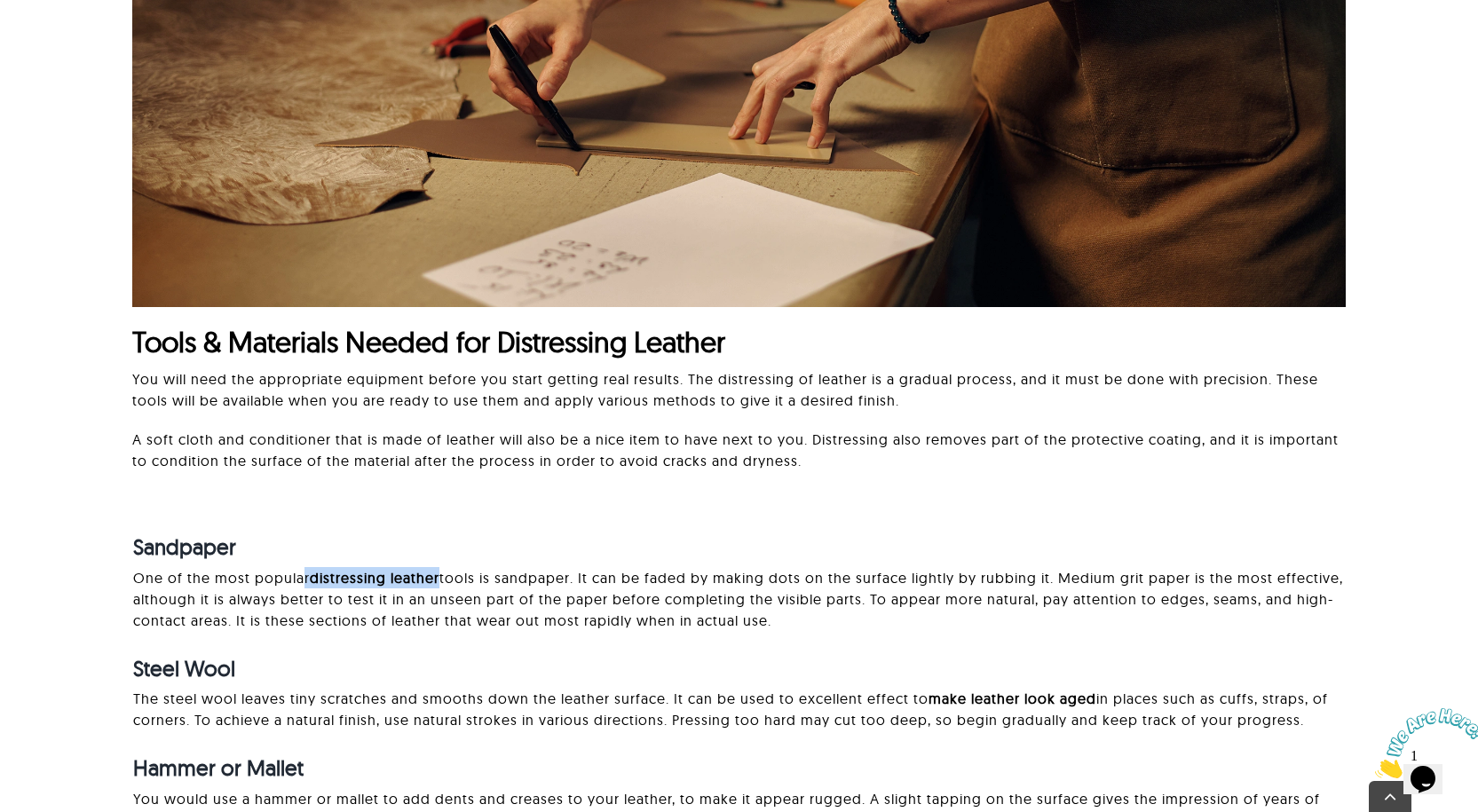
drag, startPoint x: 304, startPoint y: 574, endPoint x: 439, endPoint y: 570, distance: 135.1
click at [439, 570] on p "One of the most popular distressing leather tools is sandpaper. It can be faded…" at bounding box center [739, 600] width 1213 height 64
click at [312, 575] on strong "distressing leather" at bounding box center [374, 577] width 130 height 17
drag, startPoint x: 312, startPoint y: 575, endPoint x: 415, endPoint y: 578, distance: 103.0
click at [415, 578] on strong "distressing leather" at bounding box center [374, 577] width 130 height 17
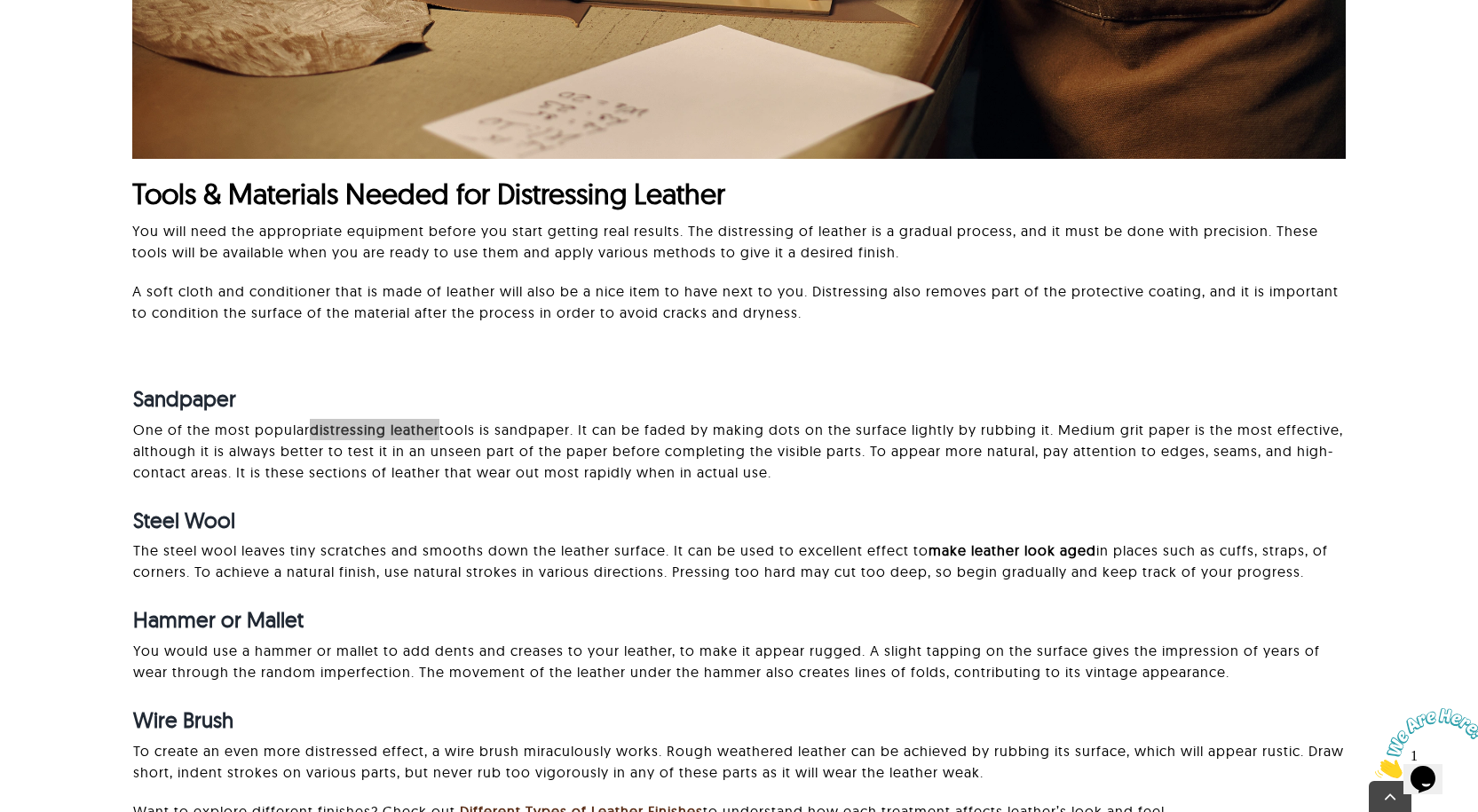
scroll to position [1776, 0]
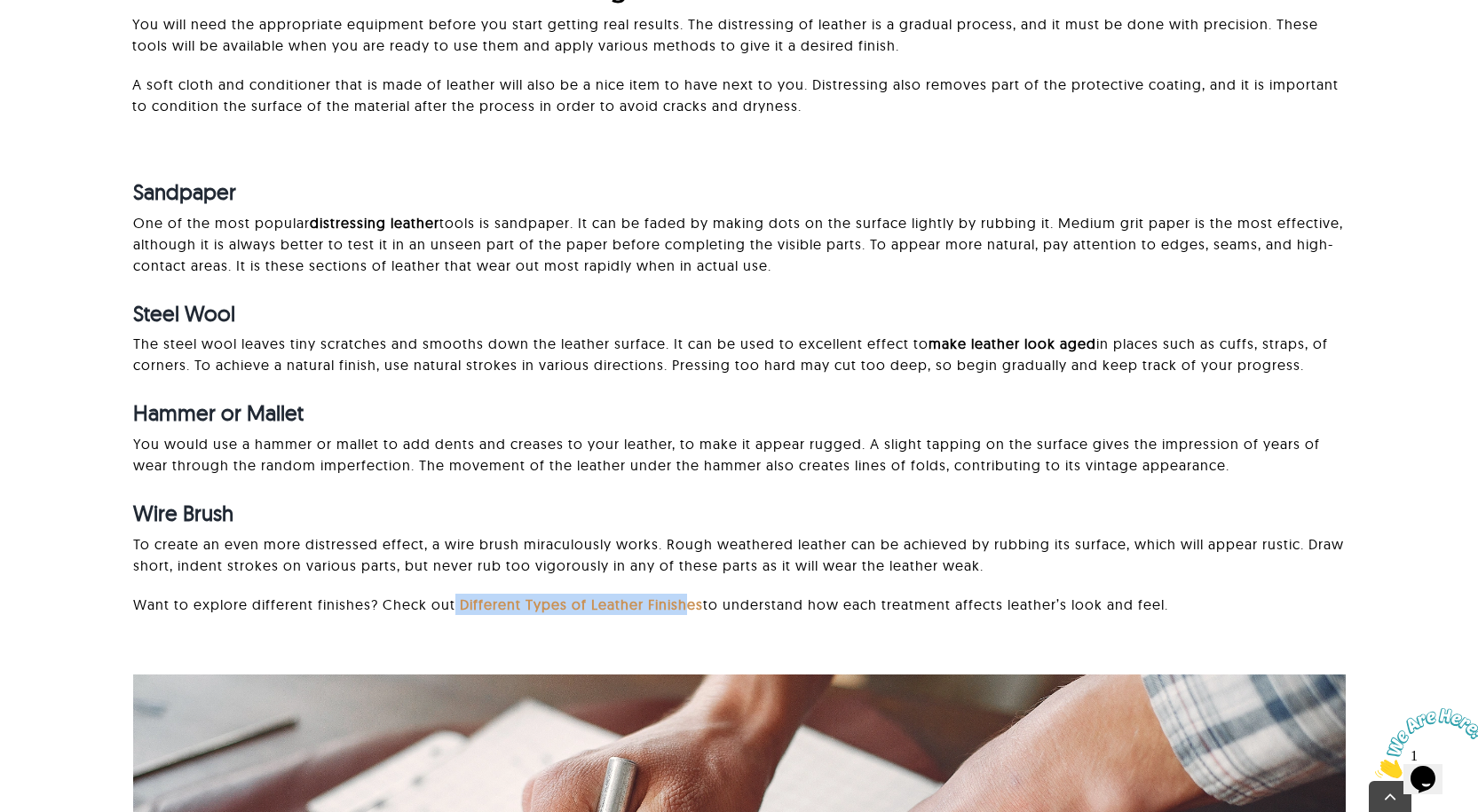
drag, startPoint x: 449, startPoint y: 604, endPoint x: 684, endPoint y: 613, distance: 235.2
click at [684, 613] on p "Want to explore different finishes? Check out Different Types of Leather Finish…" at bounding box center [739, 604] width 1213 height 21
click at [462, 626] on div "To create an even more distressed effect, a wire brush miraculously works. Roug…" at bounding box center [739, 583] width 1213 height 99
click at [460, 596] on strong "Different Types of Leather Finishes" at bounding box center [581, 603] width 243 height 17
